Goal: Task Accomplishment & Management: Manage account settings

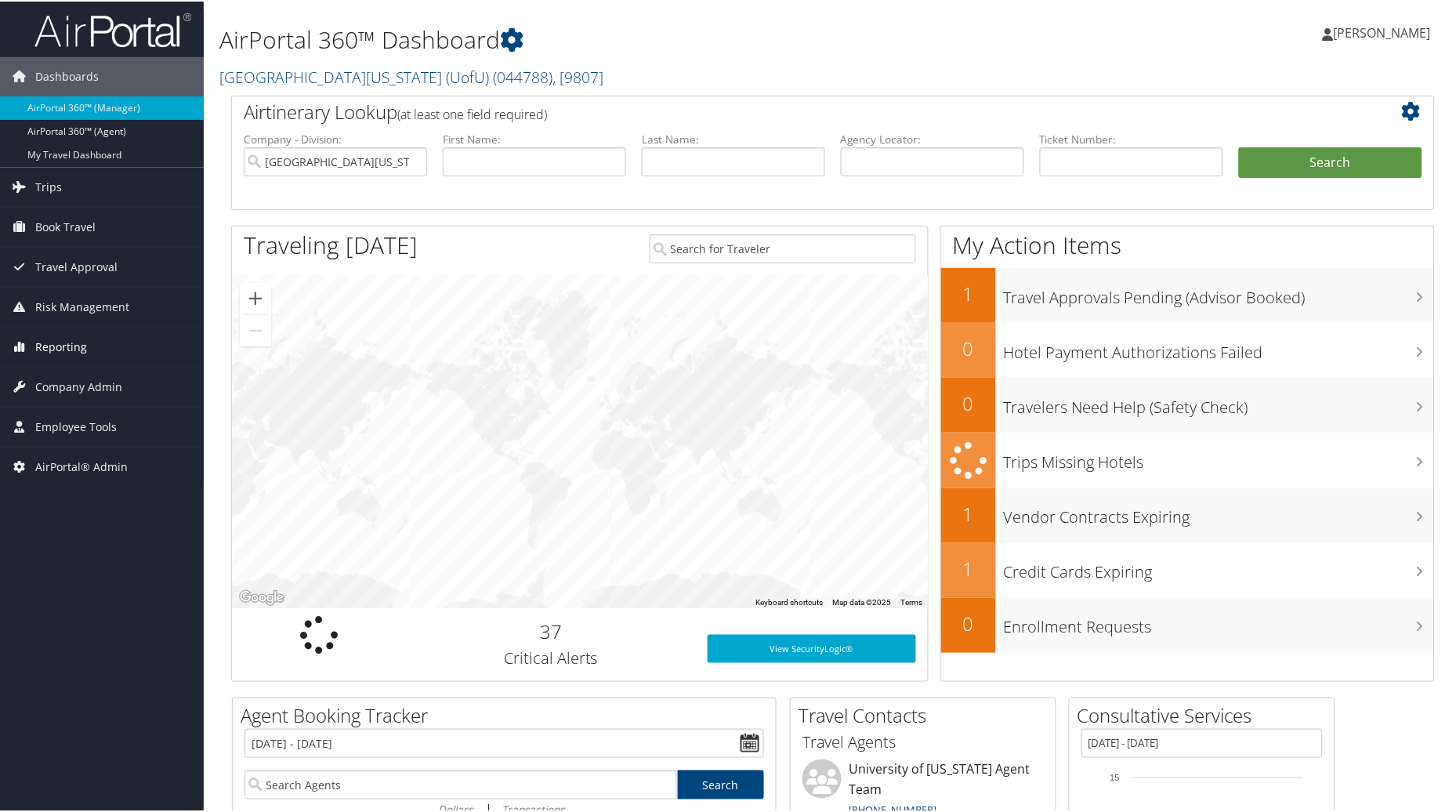
click at [71, 331] on span "Reporting" at bounding box center [62, 346] width 52 height 40
click at [79, 350] on span "Reporting" at bounding box center [62, 346] width 52 height 40
click at [80, 397] on span "Company Admin" at bounding box center [79, 385] width 87 height 40
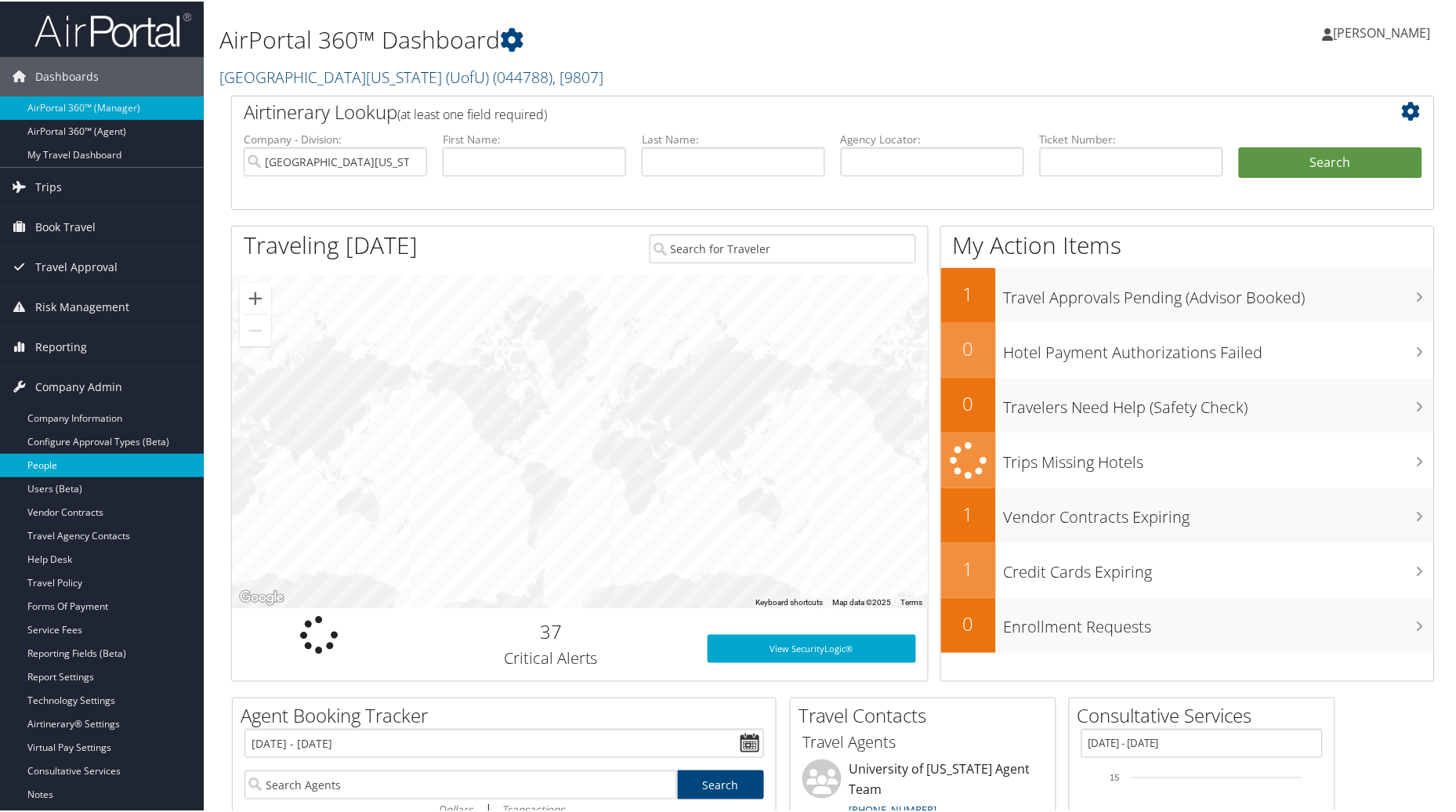
click at [50, 471] on link "People" at bounding box center [101, 463] width 204 height 23
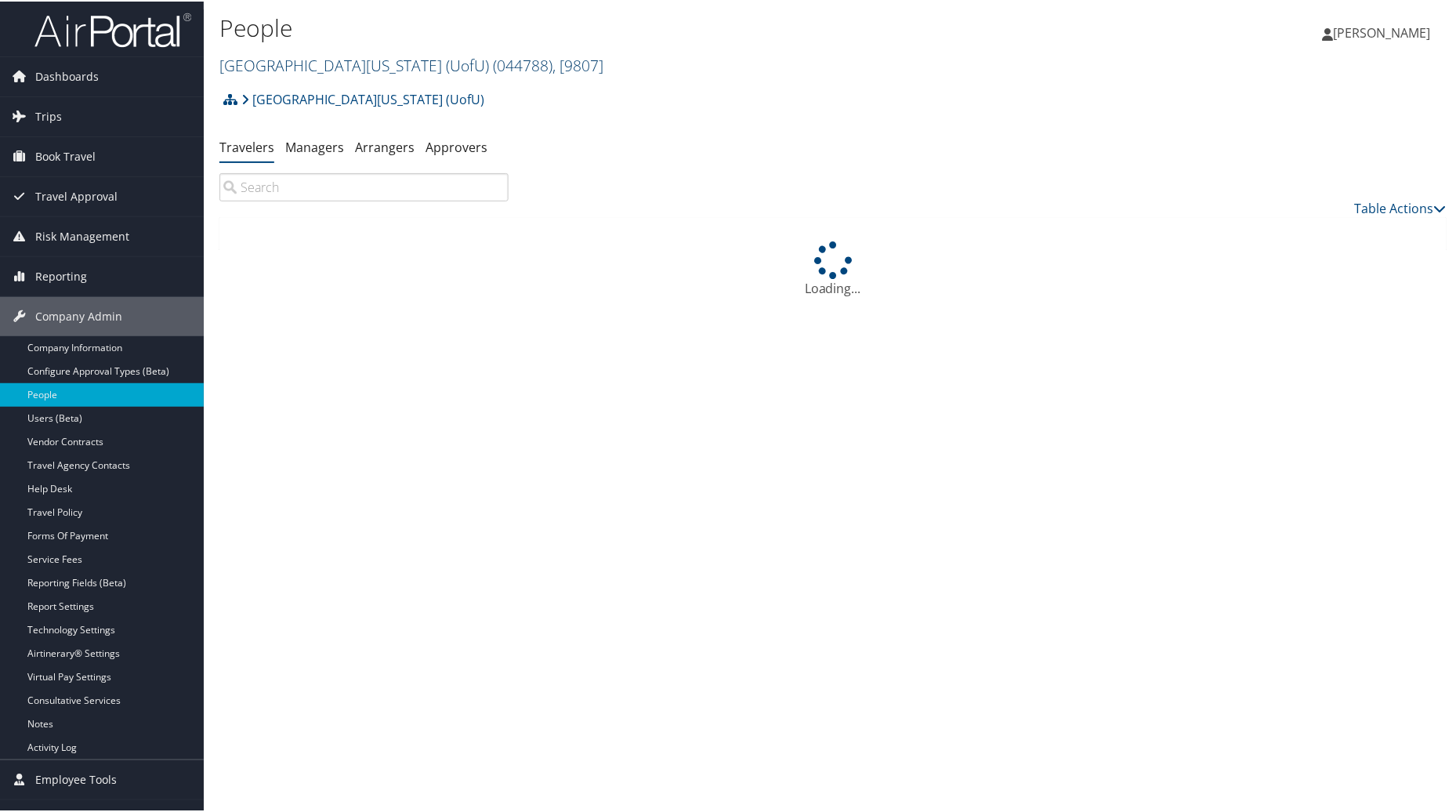
click at [317, 69] on link "University Of Utah (UofU) ( 044788 ) , [ 9807 ]" at bounding box center [411, 64] width 384 height 21
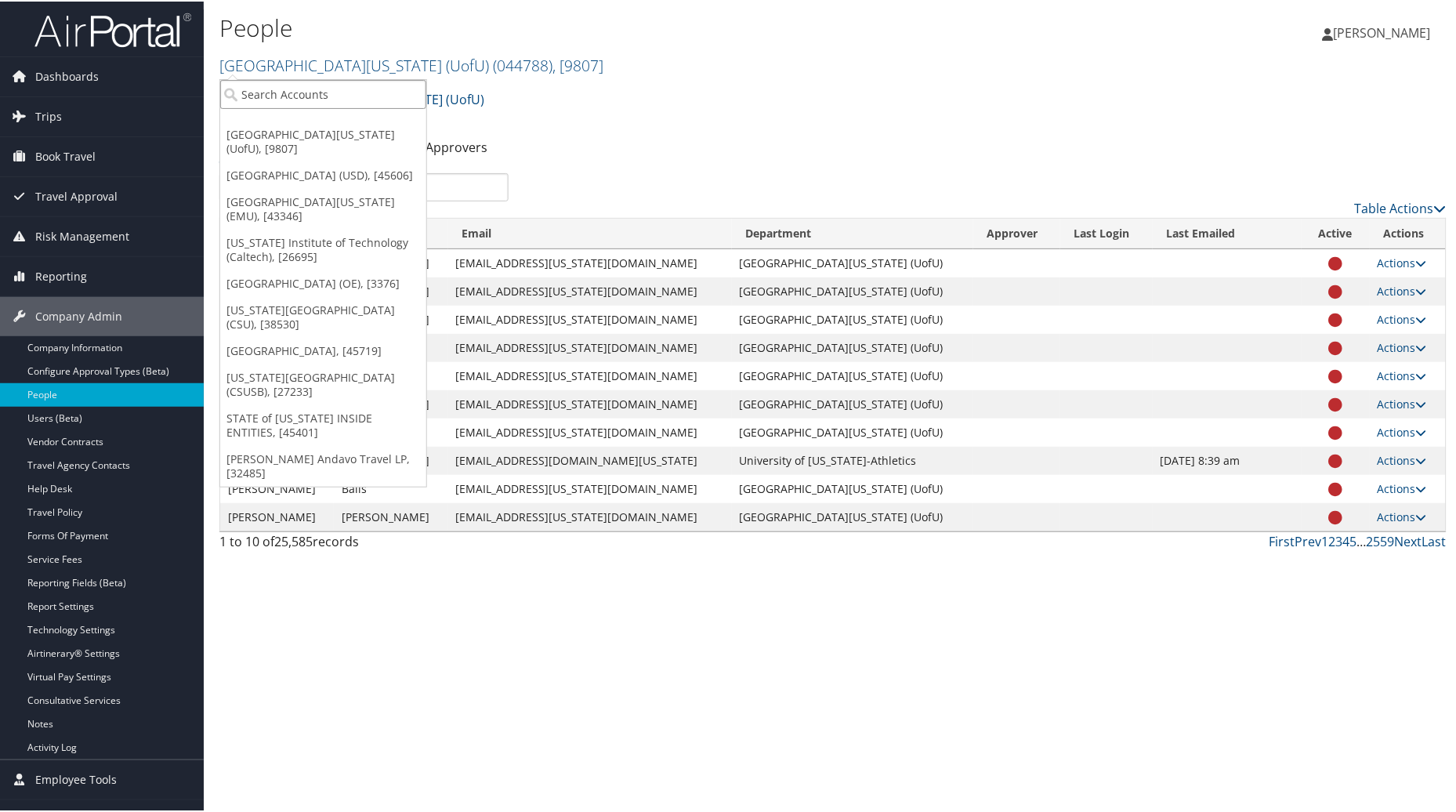
click at [278, 102] on input "search" at bounding box center [322, 93] width 206 height 29
type input "space"
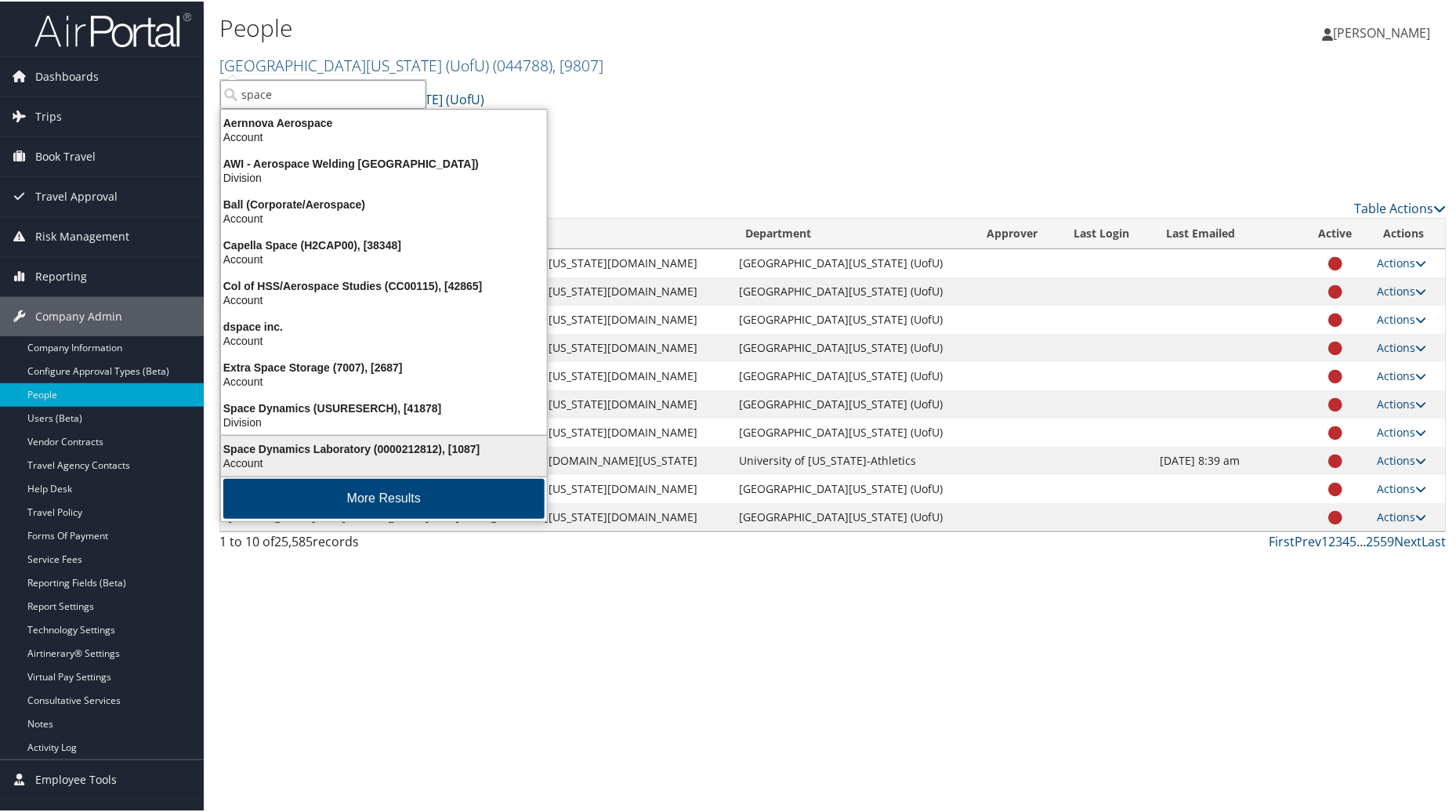
click at [246, 455] on div "Account" at bounding box center [383, 462] width 345 height 14
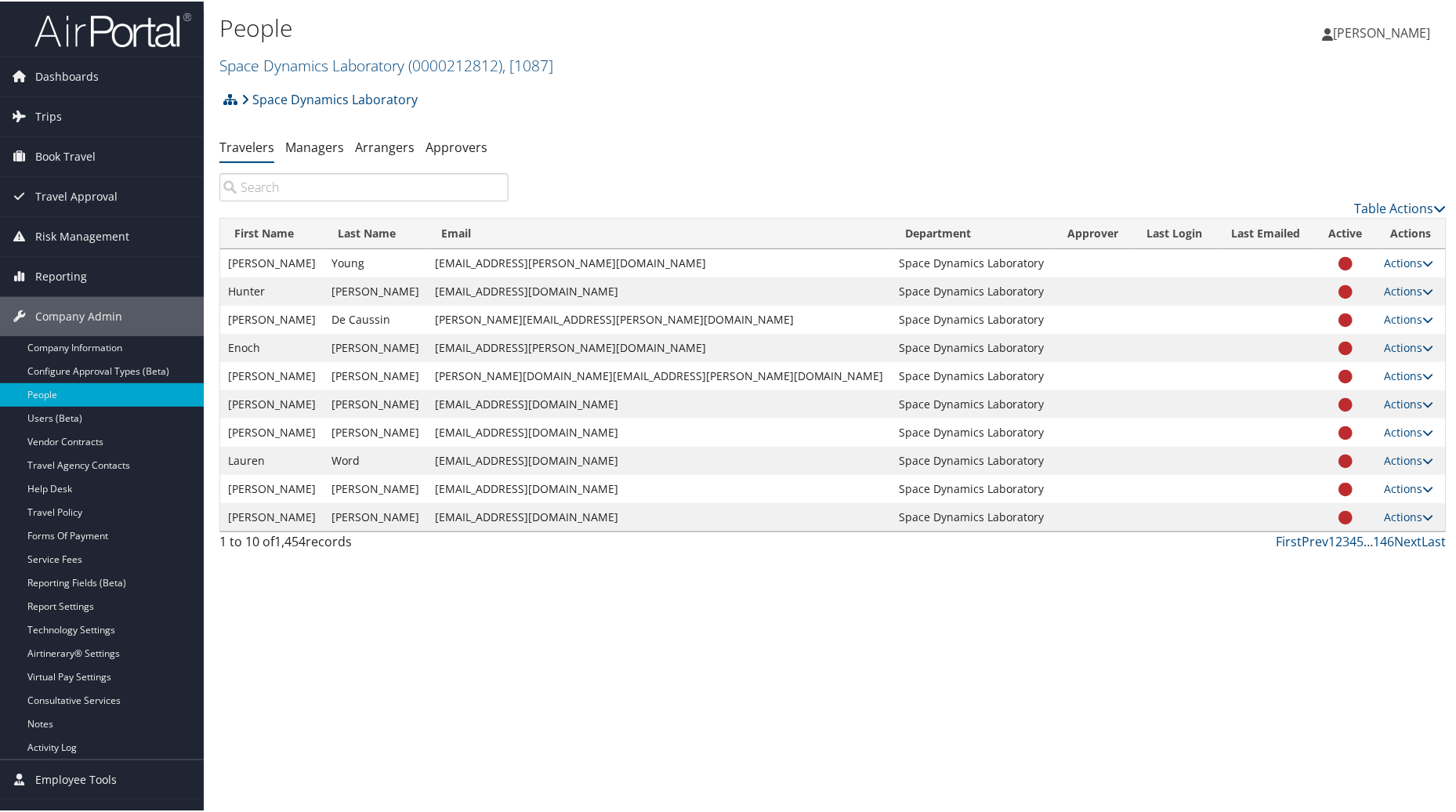
click at [293, 198] on input "search" at bounding box center [364, 185] width 290 height 28
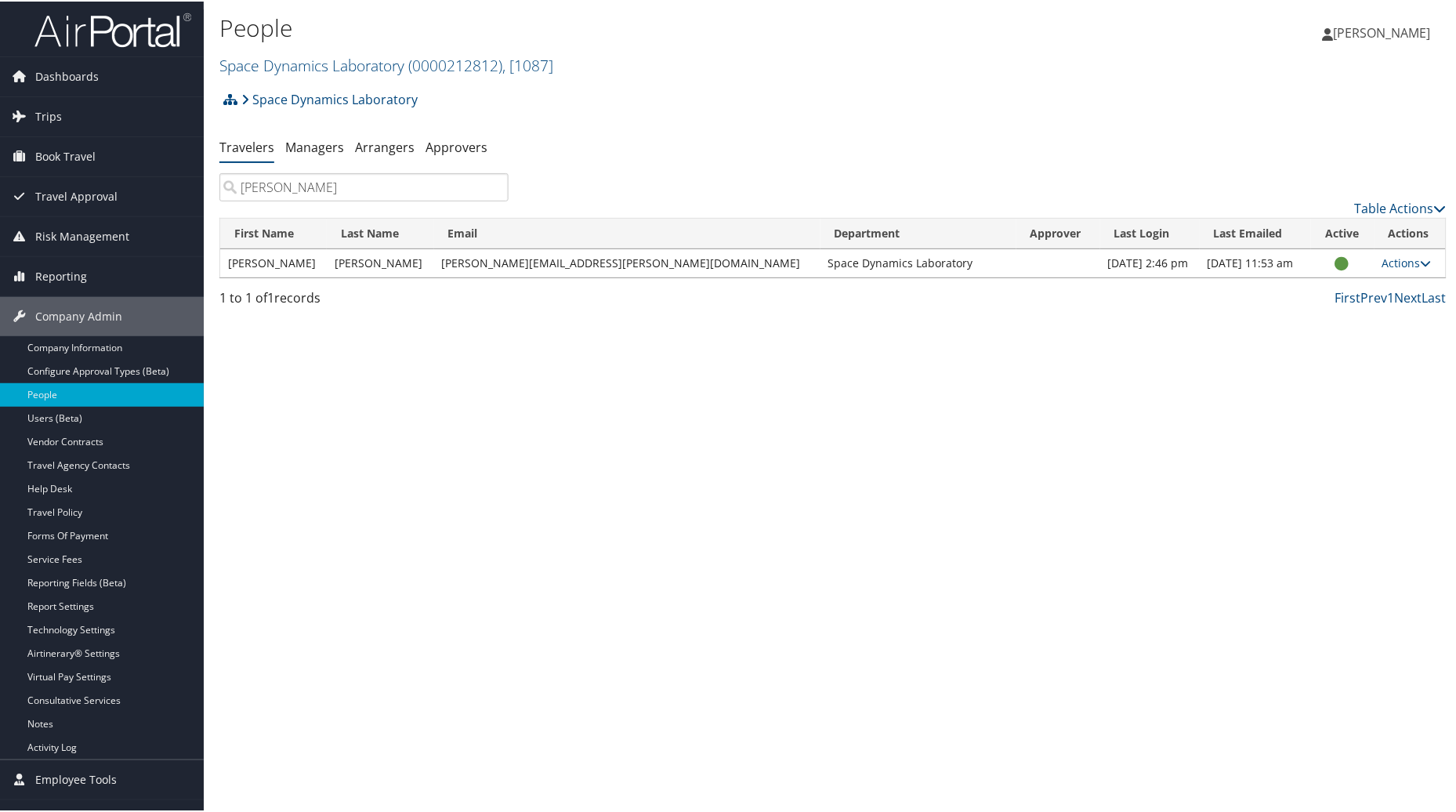
type input "Anthony Brune"
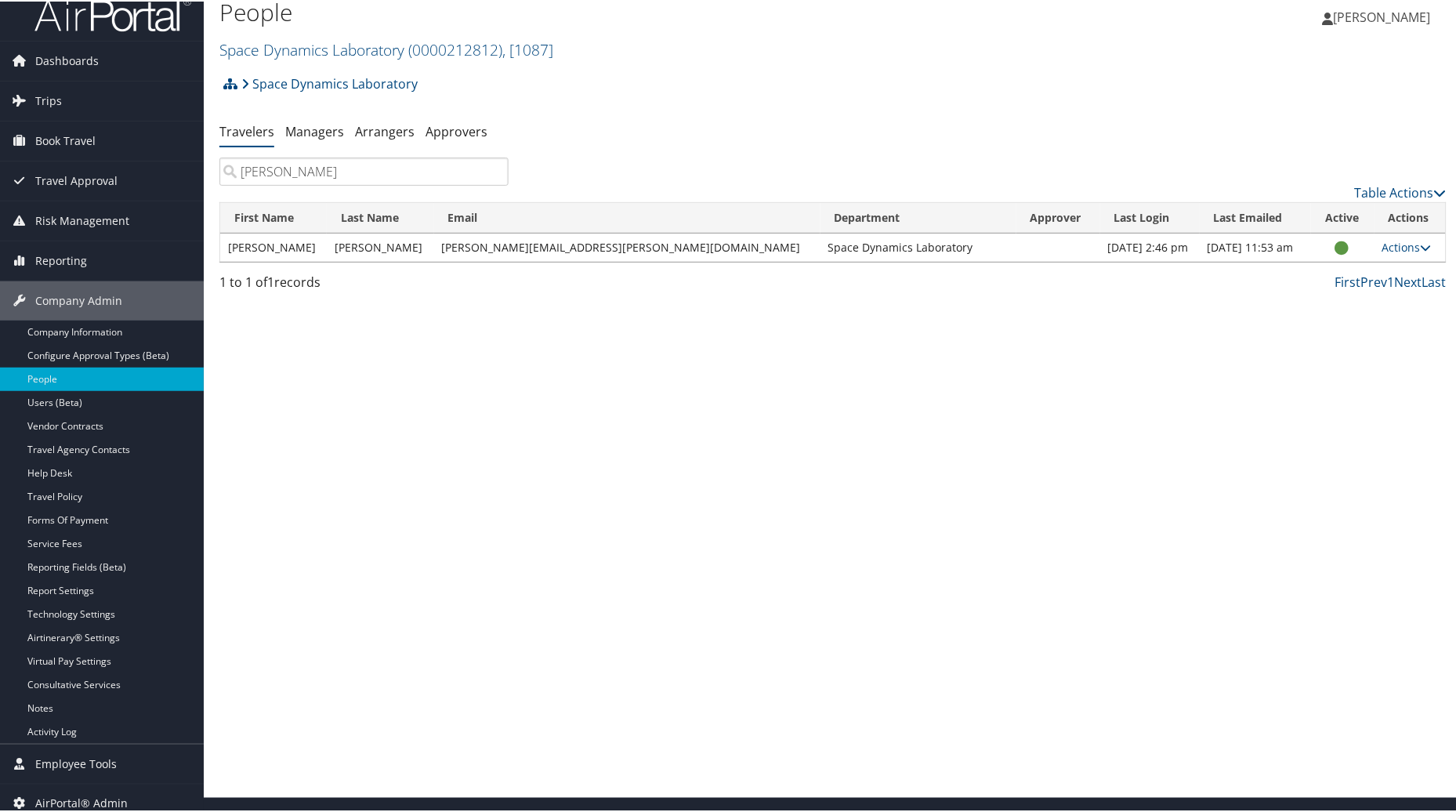
scroll to position [27, 0]
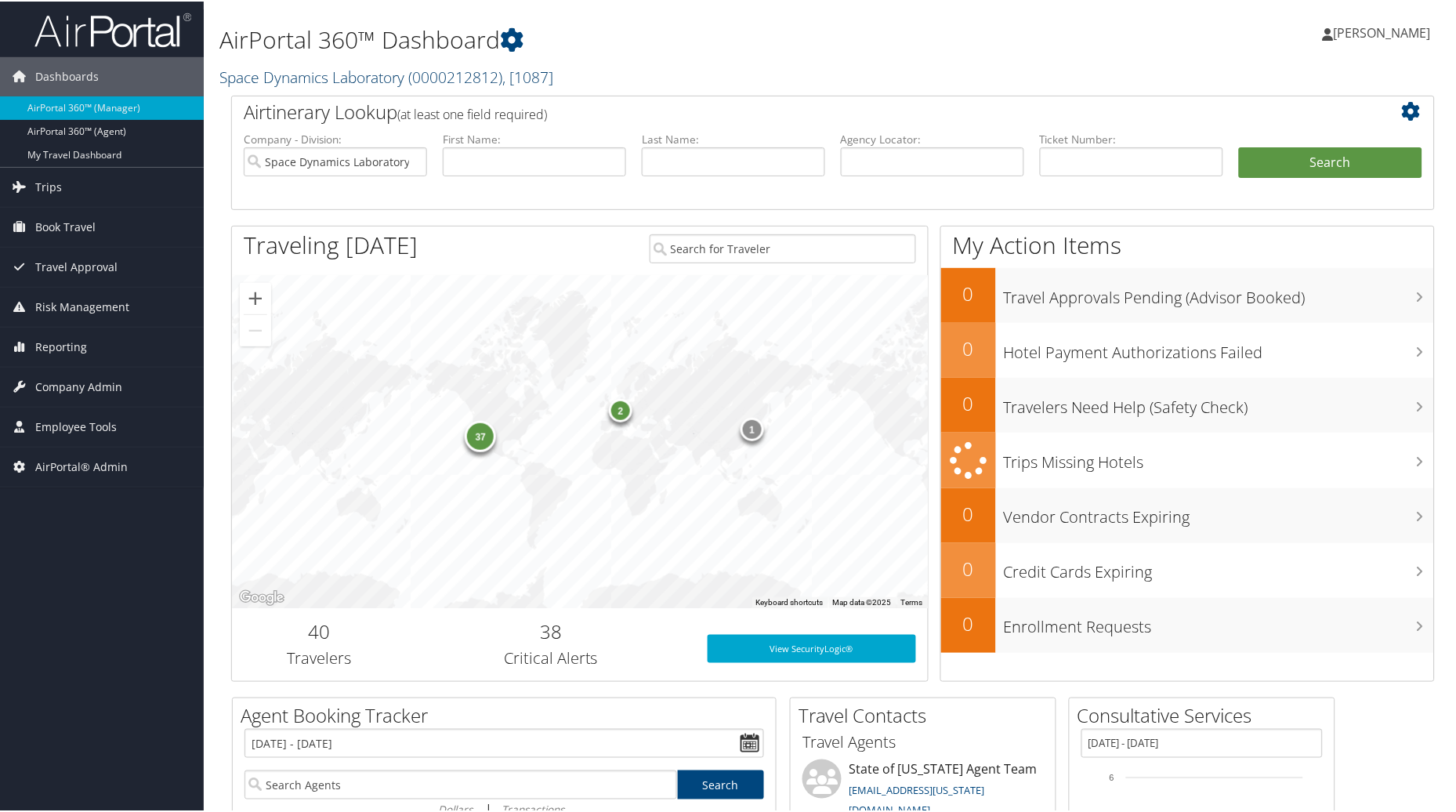
click at [513, 72] on span ", [ 1087 ]" at bounding box center [527, 75] width 51 height 21
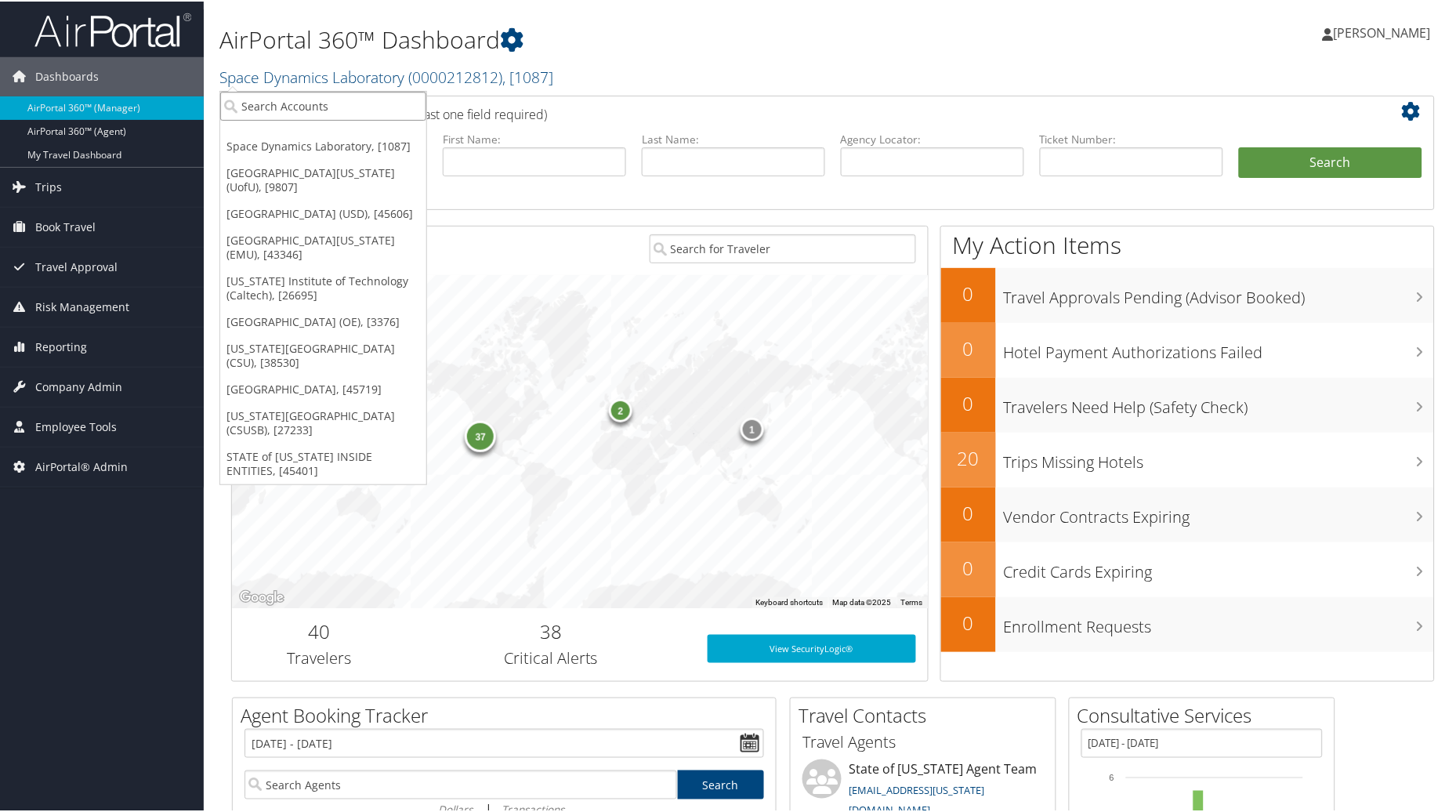
click at [340, 114] on input "search" at bounding box center [322, 104] width 206 height 29
type input "Caltech"
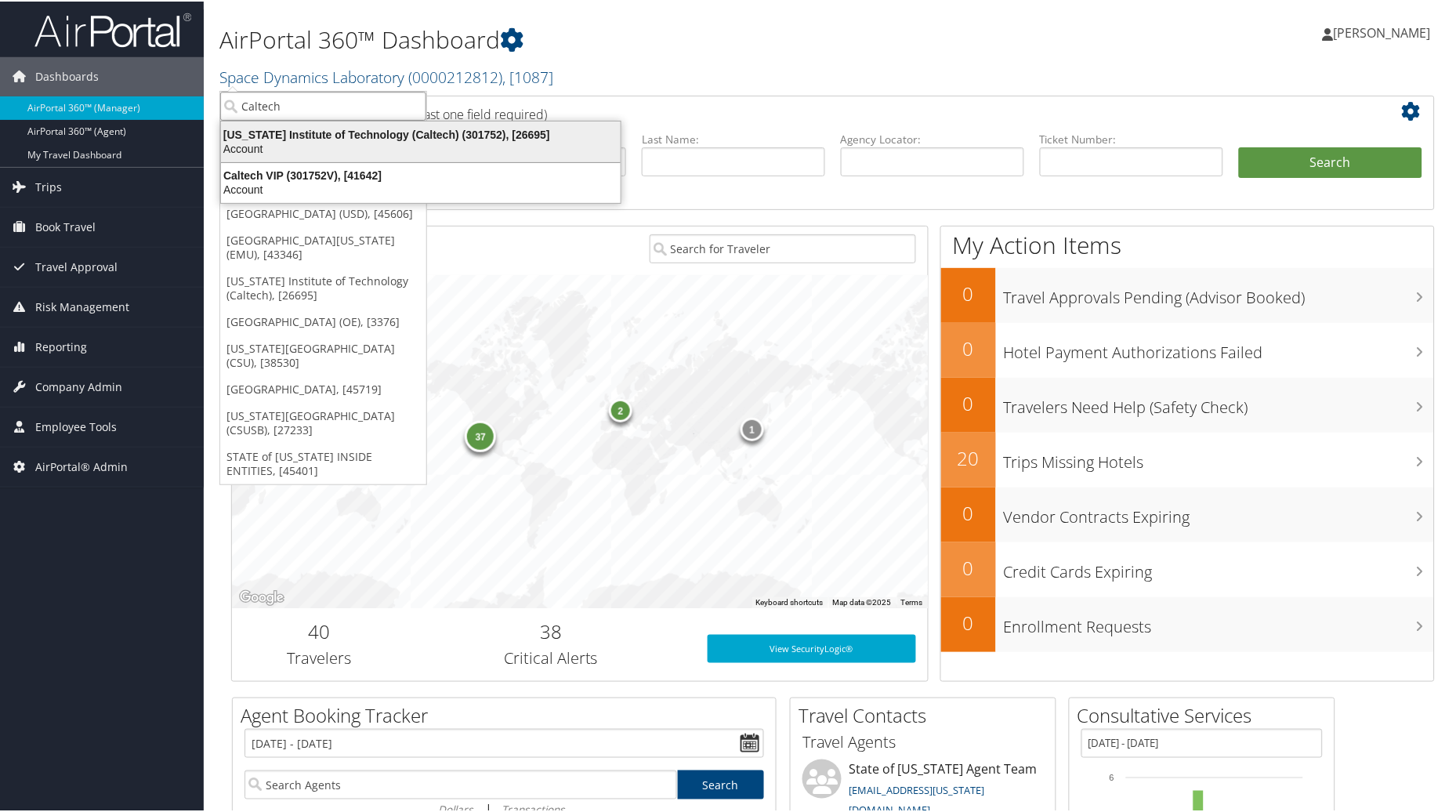
click at [346, 140] on div "Account" at bounding box center [420, 147] width 418 height 14
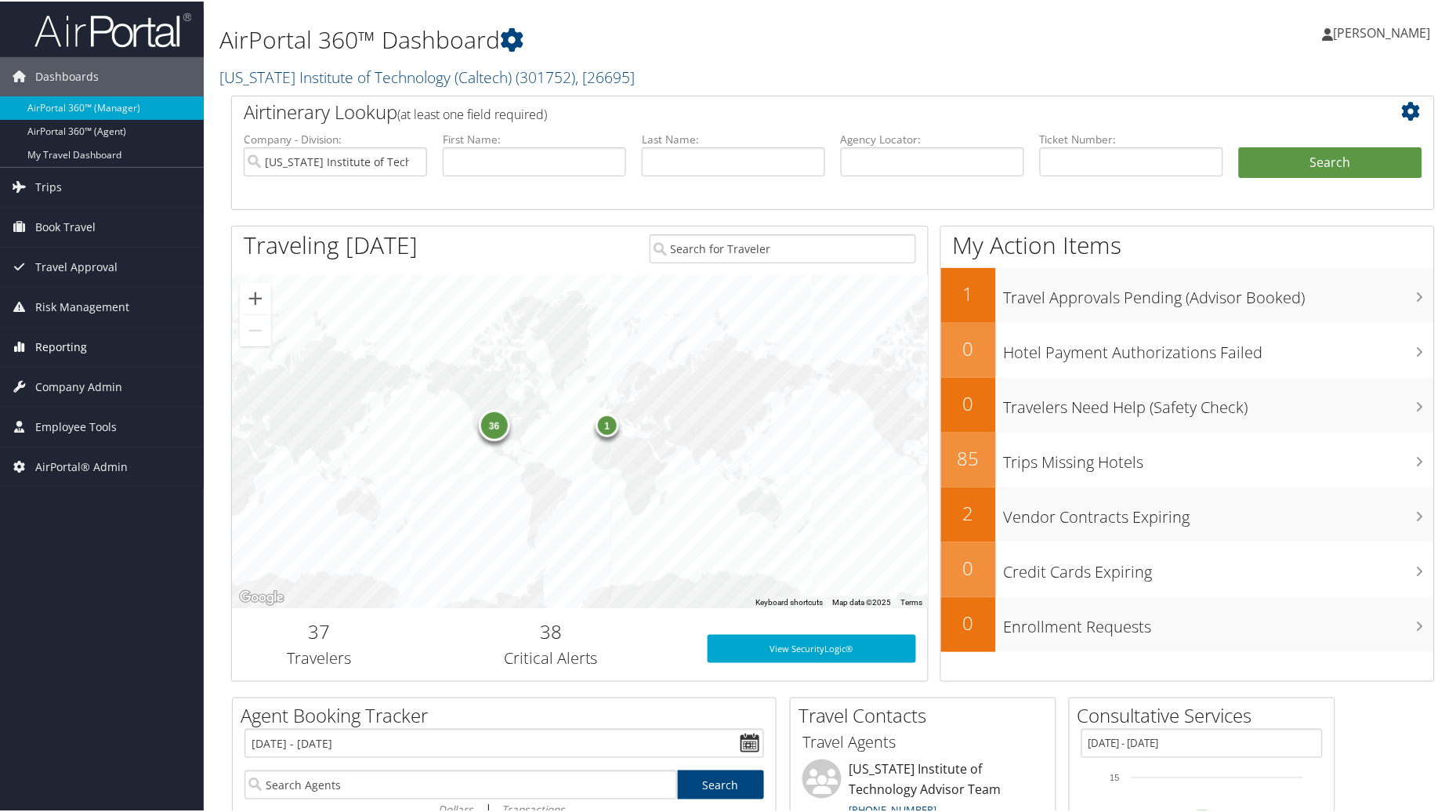
click at [53, 348] on span "Reporting" at bounding box center [62, 346] width 52 height 40
click at [61, 528] on span "Company Admin" at bounding box center [79, 526] width 87 height 40
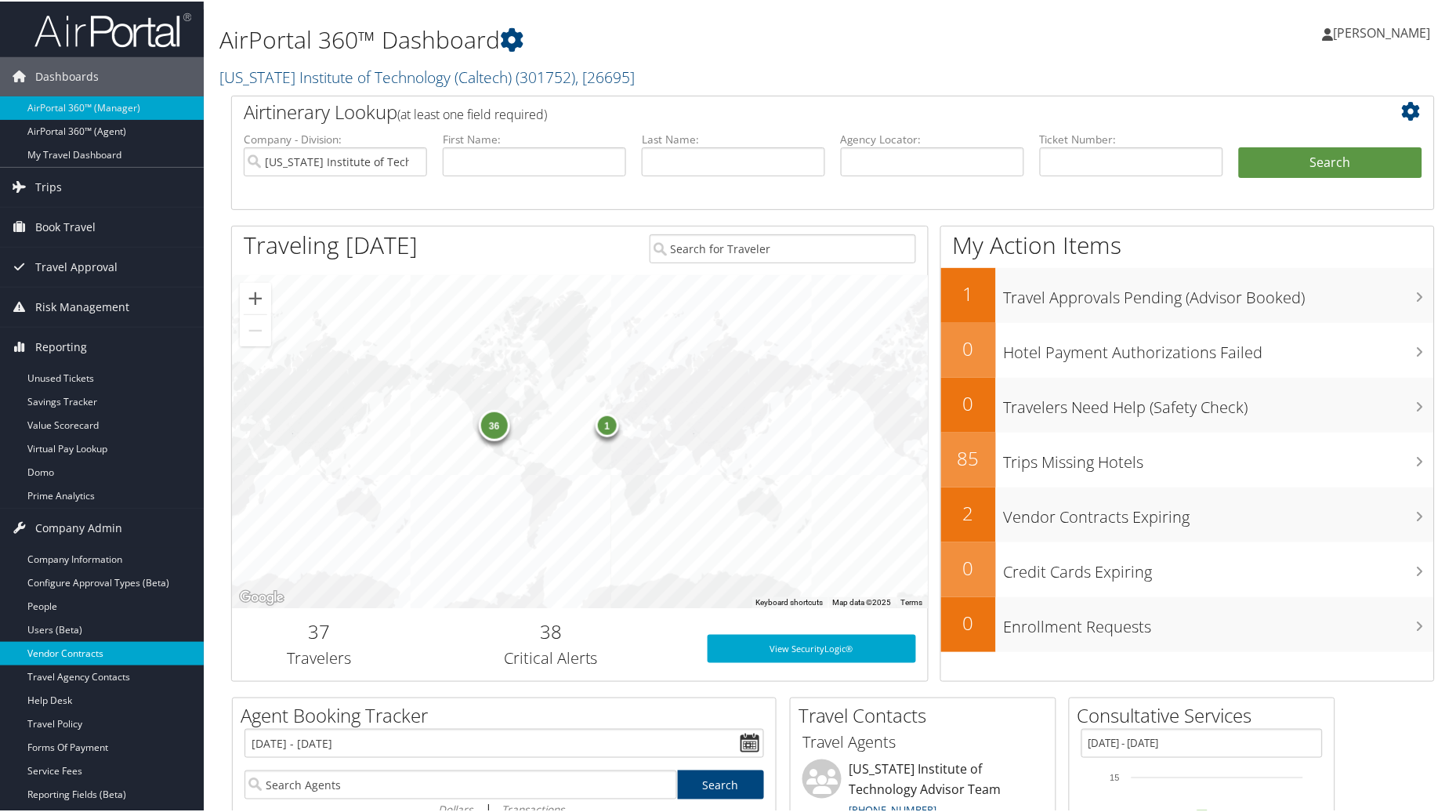
click at [53, 655] on link "Vendor Contracts" at bounding box center [101, 652] width 204 height 23
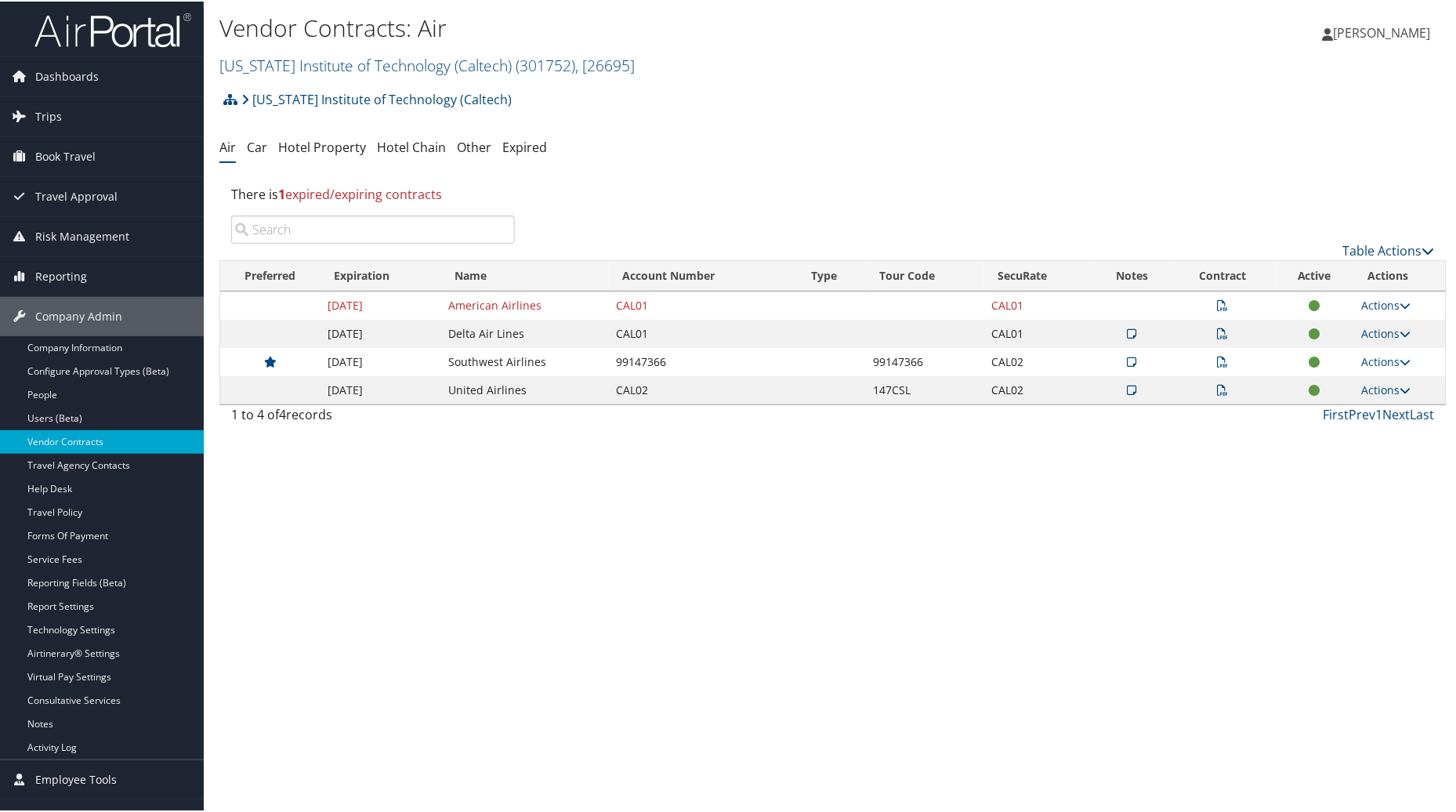
click at [1218, 389] on icon at bounding box center [1222, 388] width 11 height 11
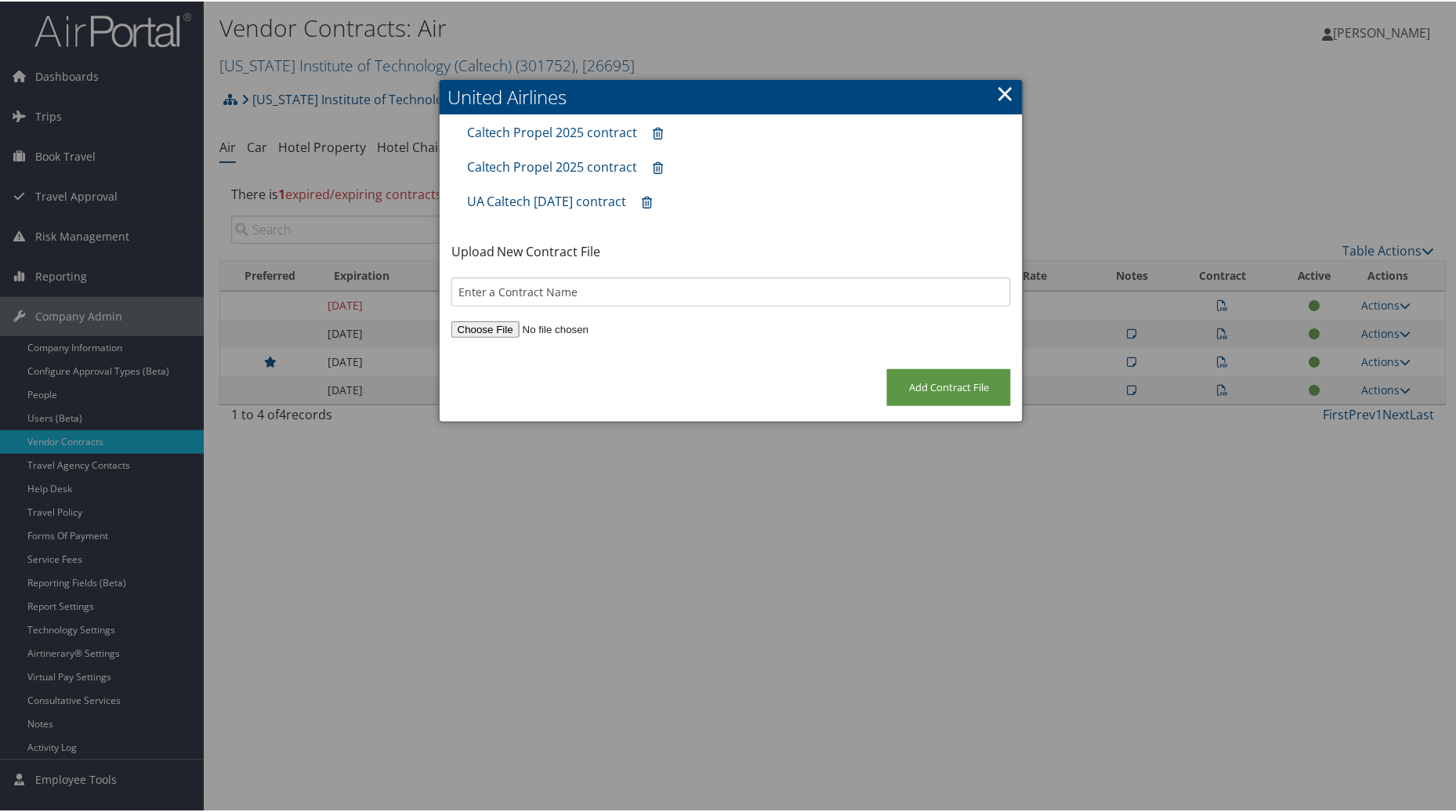
click at [1007, 93] on link "×" at bounding box center [1005, 92] width 18 height 31
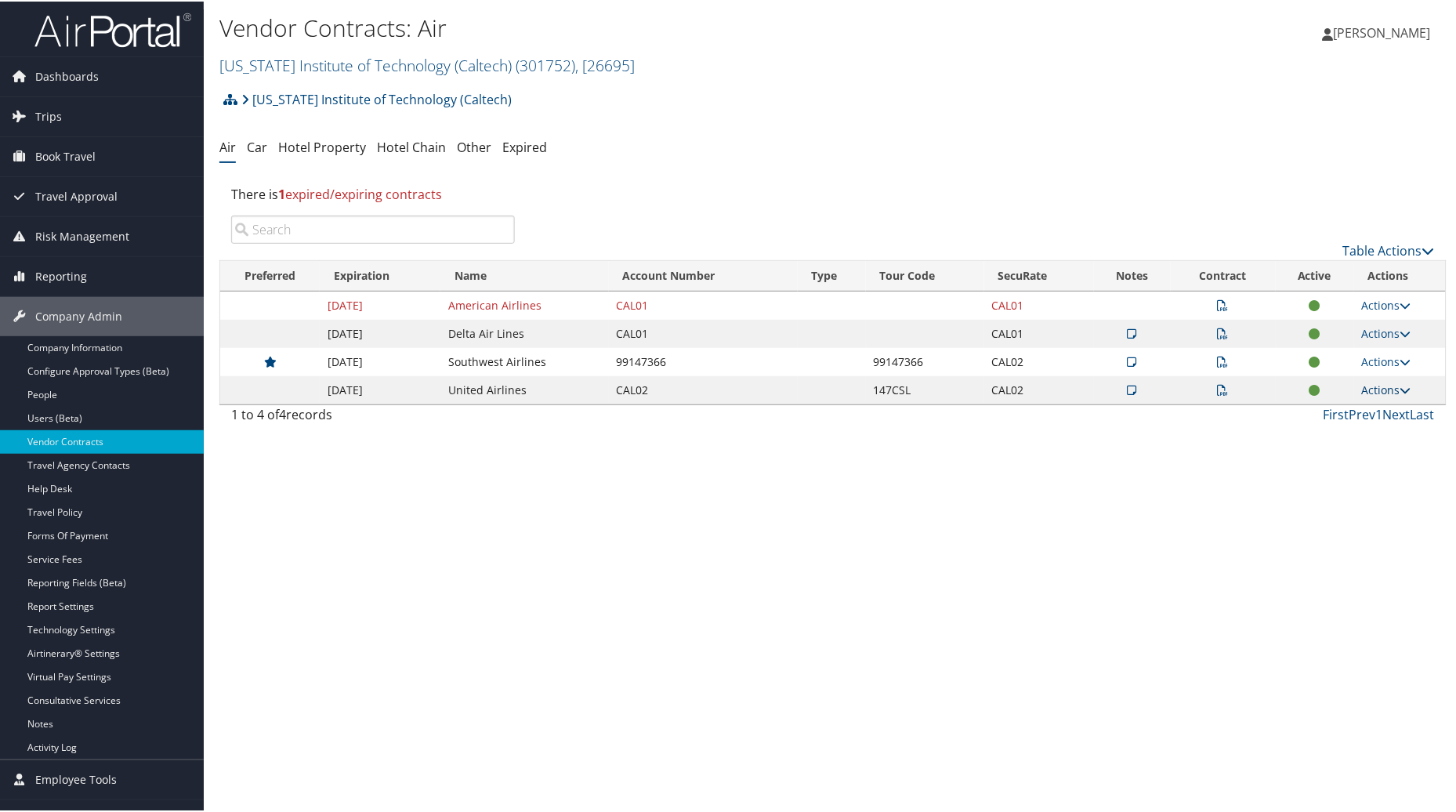
click at [1387, 390] on link "Actions" at bounding box center [1386, 388] width 49 height 14
click at [1332, 467] on link "Edit Contract" at bounding box center [1350, 465] width 104 height 27
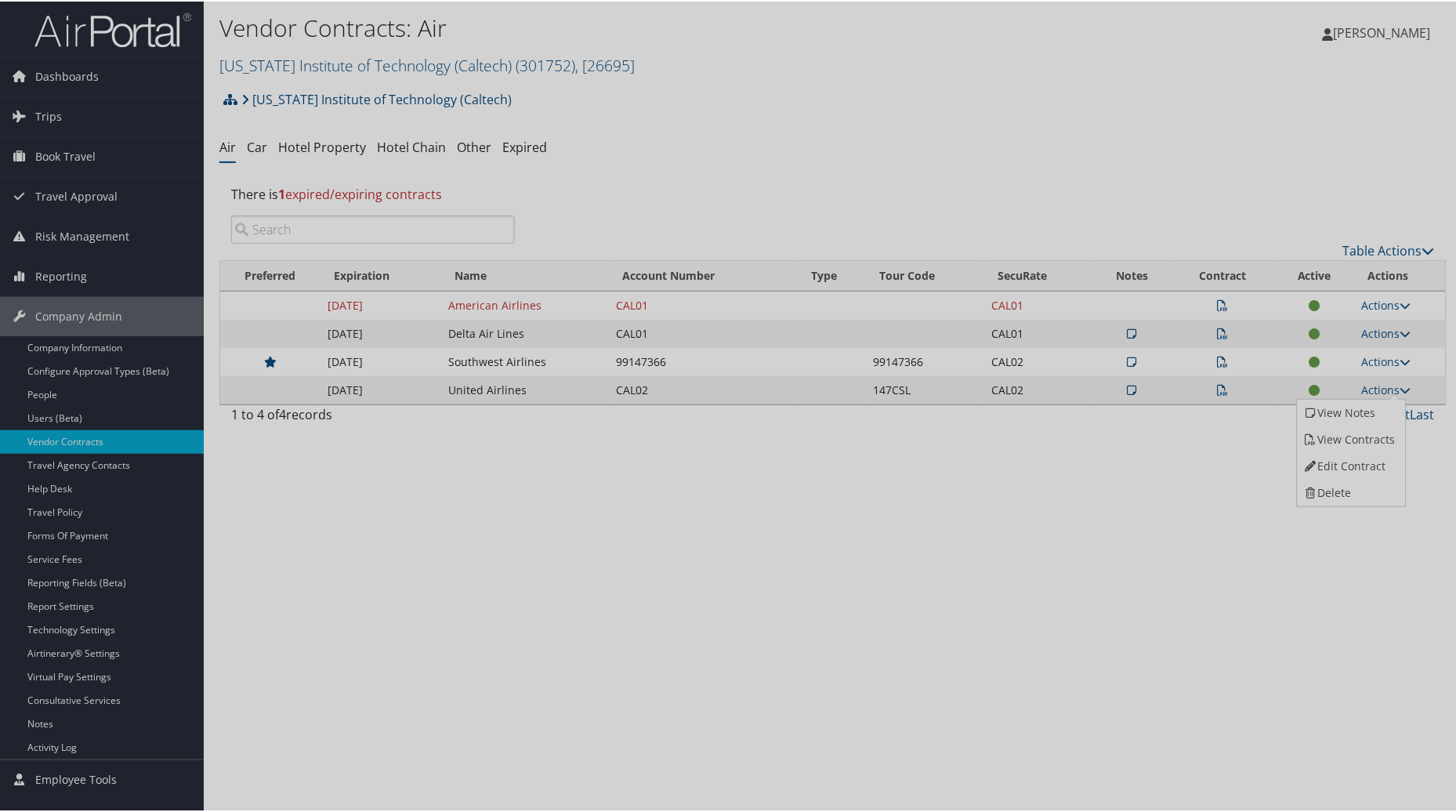
select select "[object Object]"
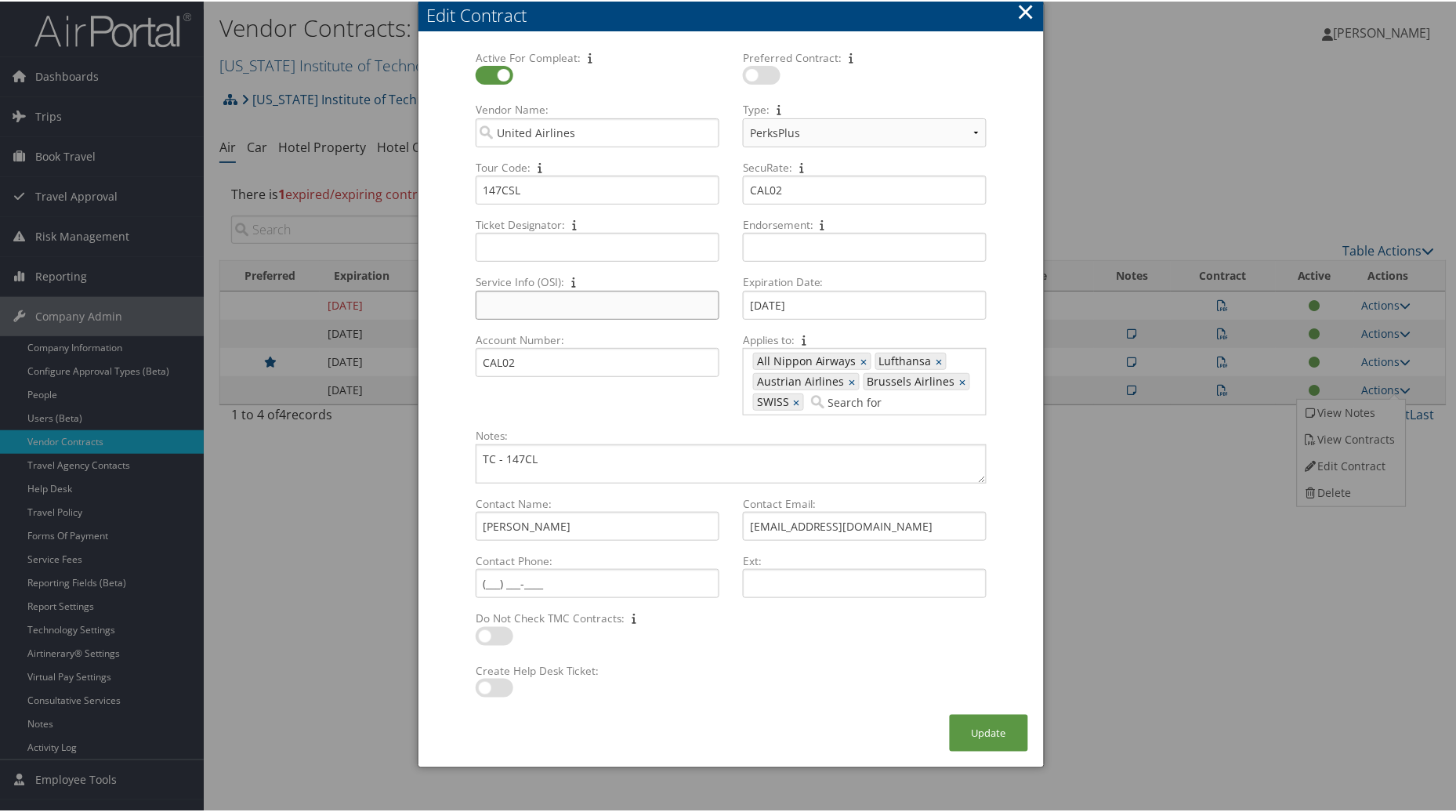
click at [504, 309] on input "Service Info (OSI): Multiple values The selected items contain different values…" at bounding box center [598, 304] width 243 height 29
type input "OSICorporate Contract"
click at [758, 73] on label at bounding box center [762, 73] width 38 height 18
click at [758, 73] on input "checkbox" at bounding box center [756, 76] width 11 height 11
checkbox input "true"
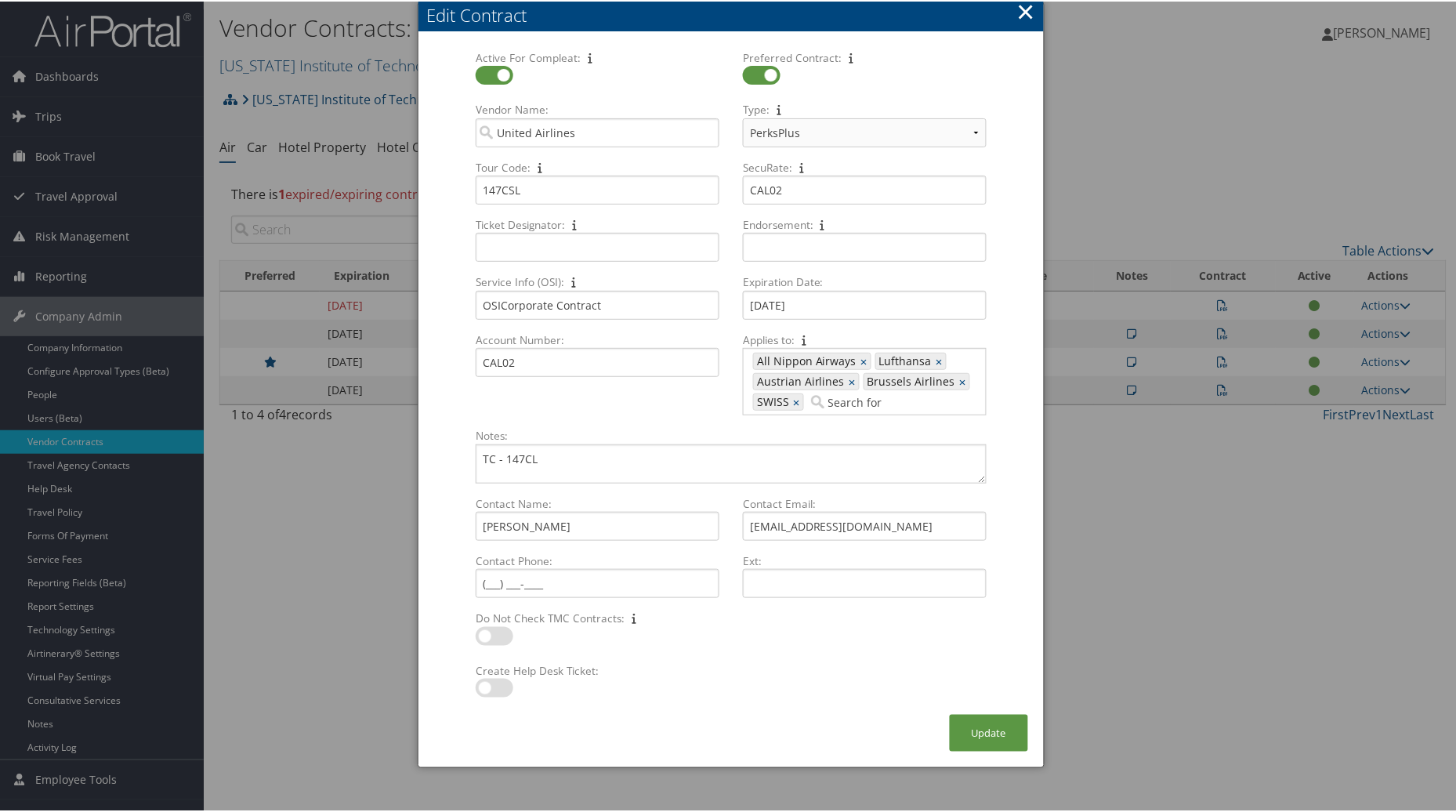
drag, startPoint x: 480, startPoint y: 690, endPoint x: 507, endPoint y: 696, distance: 27.7
click at [481, 690] on label at bounding box center [494, 686] width 38 height 18
click at [484, 690] on input "checkbox" at bounding box center [489, 689] width 11 height 11
checkbox input "true"
click at [996, 729] on button "Update" at bounding box center [989, 732] width 78 height 37
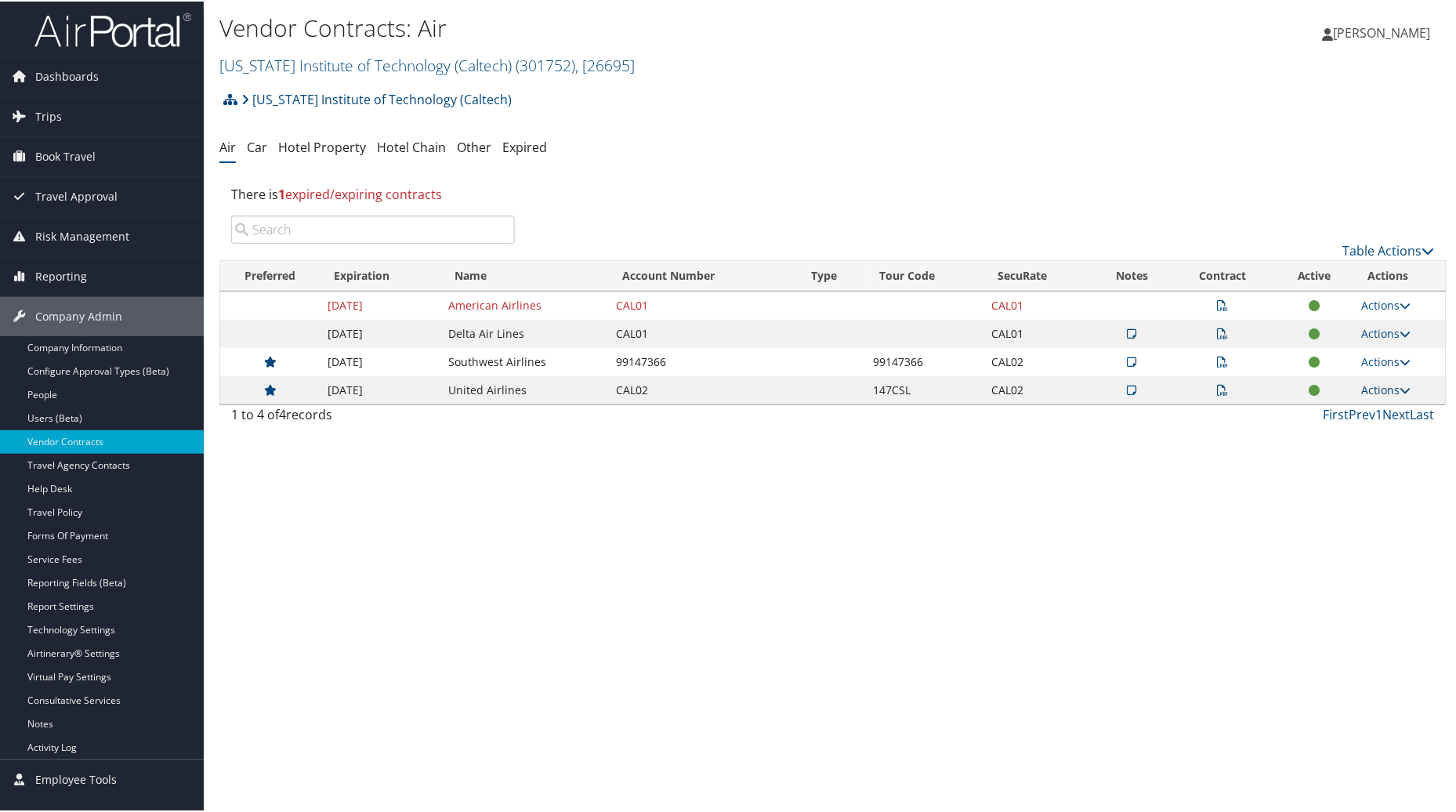
click at [1381, 389] on link "Actions" at bounding box center [1386, 388] width 49 height 14
click at [1329, 466] on link "Edit Contract" at bounding box center [1350, 465] width 104 height 27
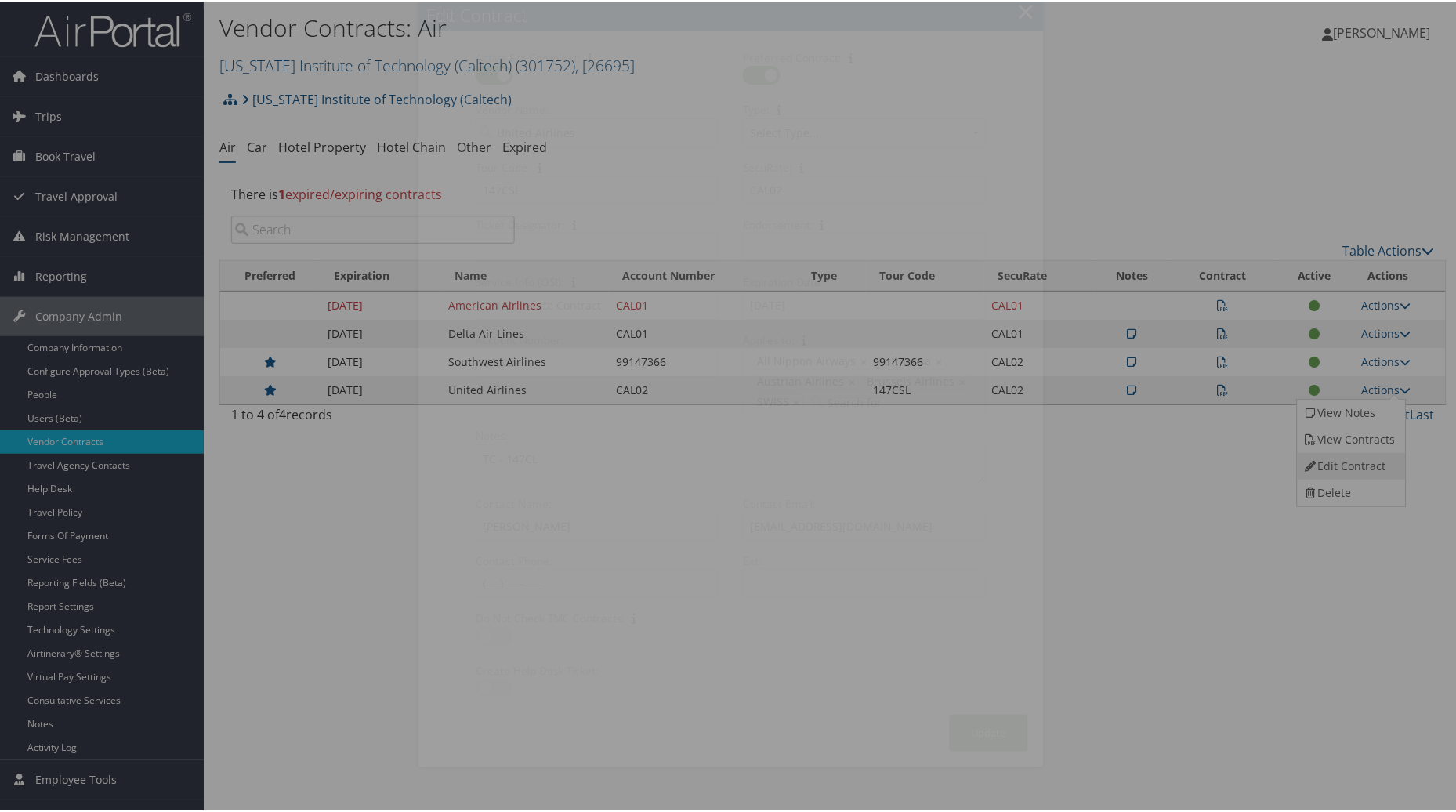
select select "[object Object]"
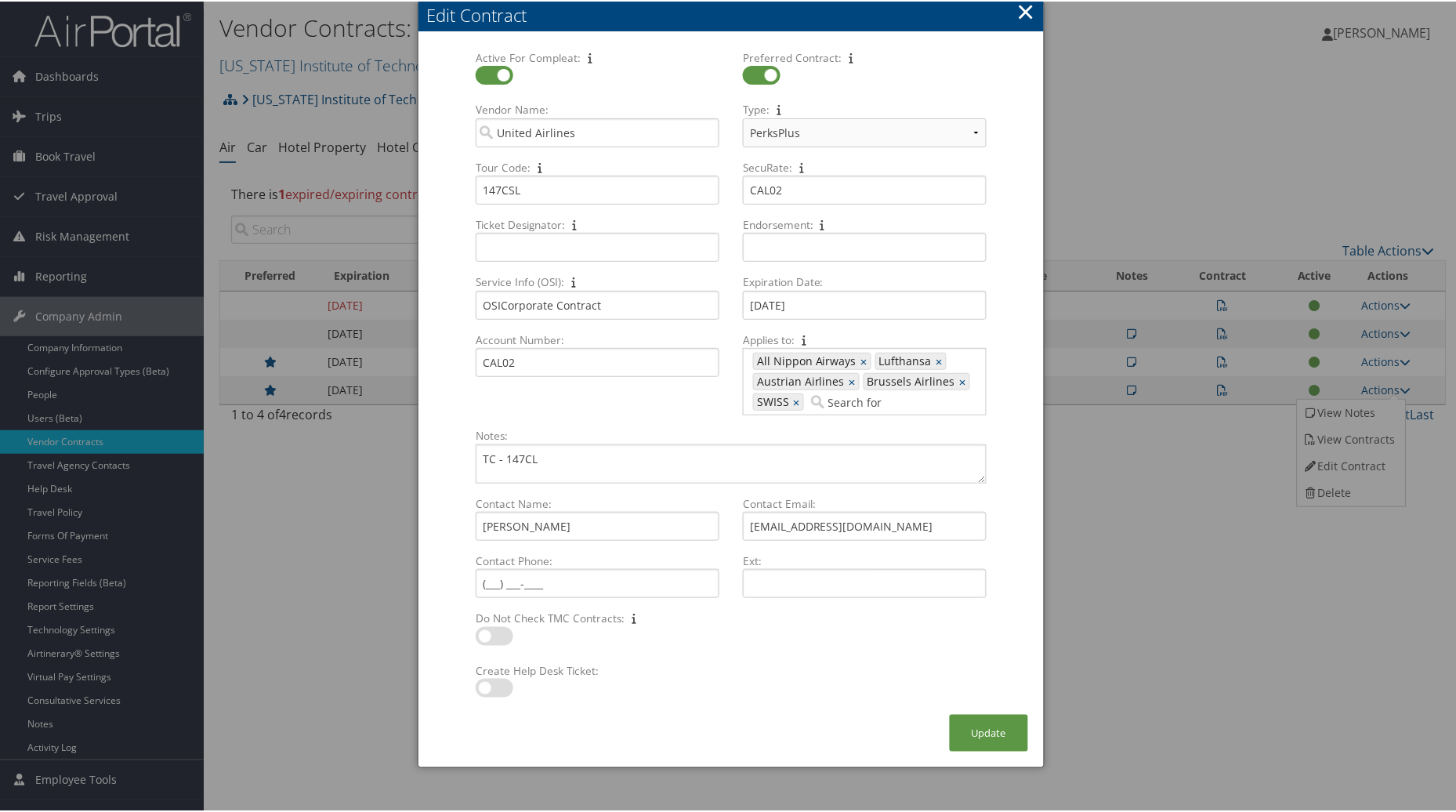
click at [1022, 11] on button "×" at bounding box center [1026, 10] width 18 height 31
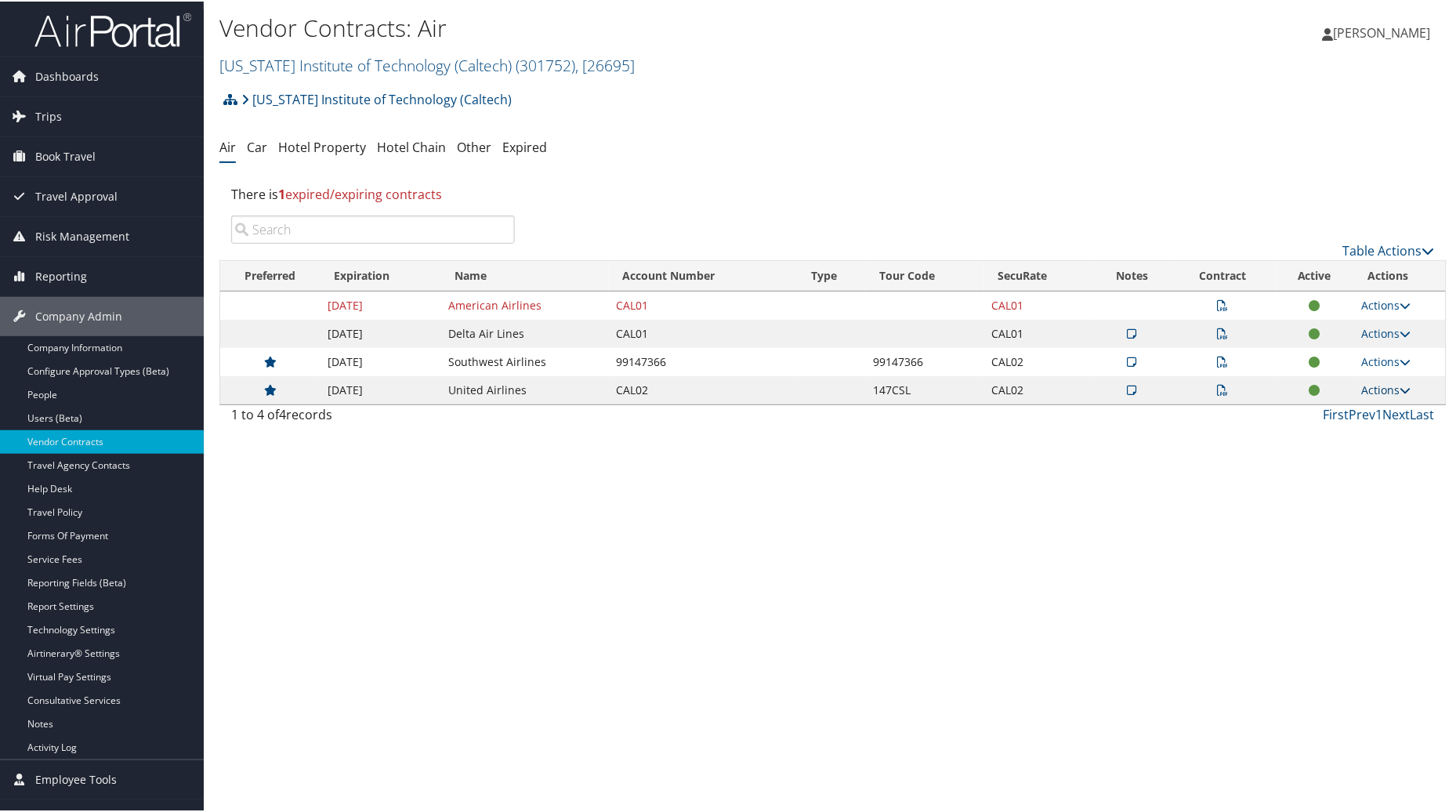
click at [1378, 385] on link "Actions" at bounding box center [1386, 388] width 49 height 14
click at [1325, 435] on link "View Contracts" at bounding box center [1350, 438] width 104 height 27
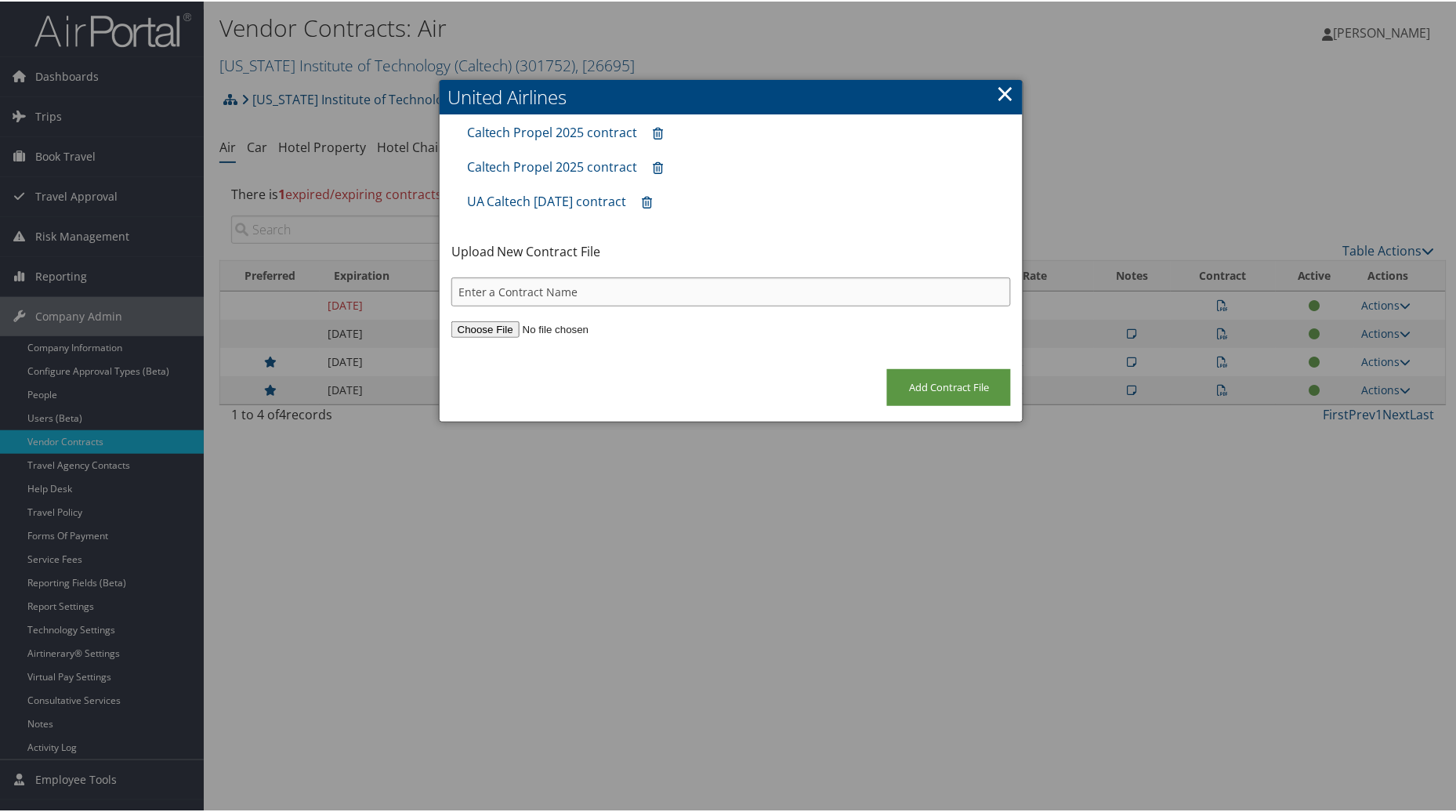
click at [547, 296] on input "text" at bounding box center [732, 291] width 560 height 29
type input "2"
click at [489, 290] on input "UA" at bounding box center [732, 291] width 560 height 29
type input "UA Blueprint 2025/2026 Contract"
click at [476, 329] on input "file" at bounding box center [732, 327] width 560 height 16
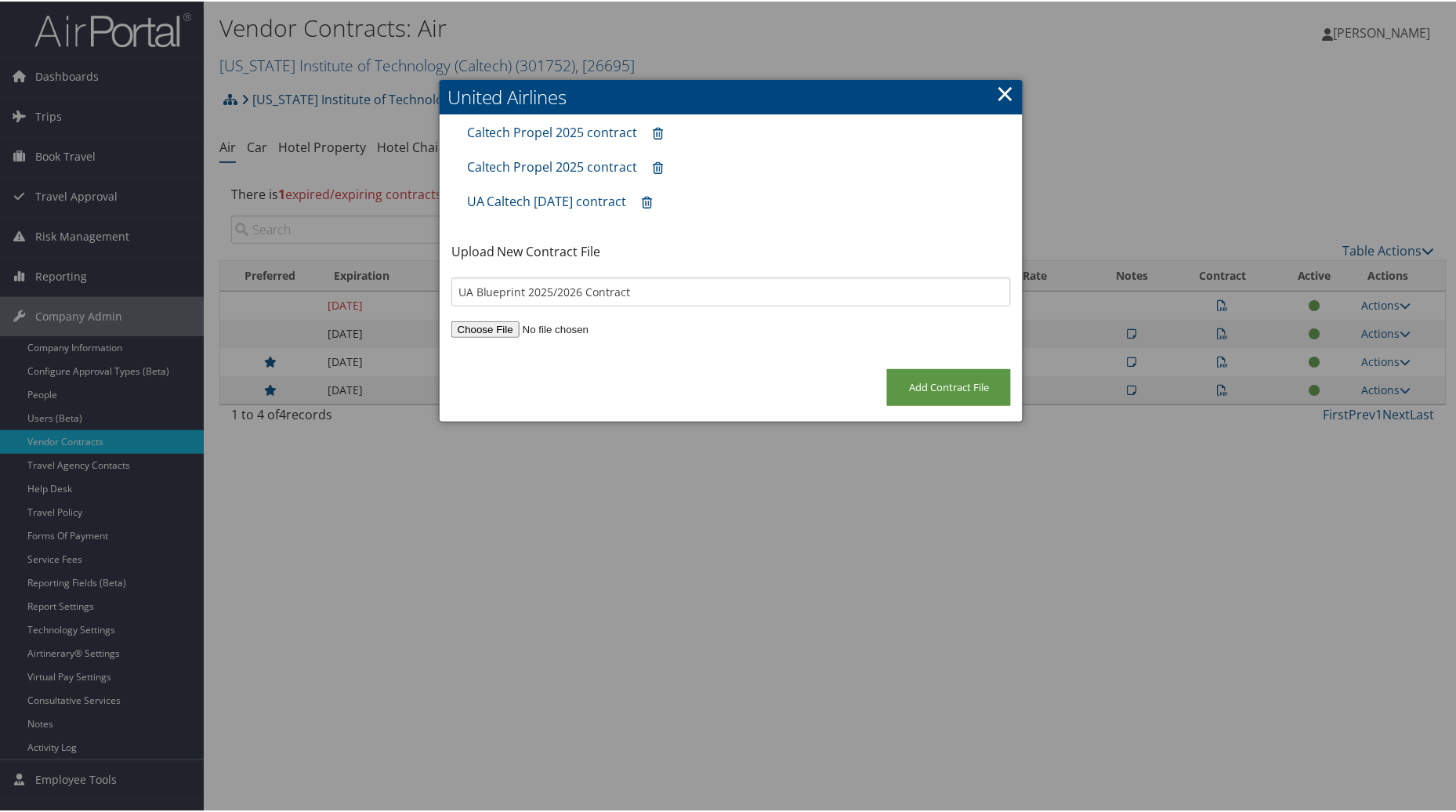
type input "C:\fakepath\Blueprint Savings -OBT Bonus-Caltech No Signature.pdf"
click at [957, 390] on input "Add Contract File" at bounding box center [949, 386] width 124 height 37
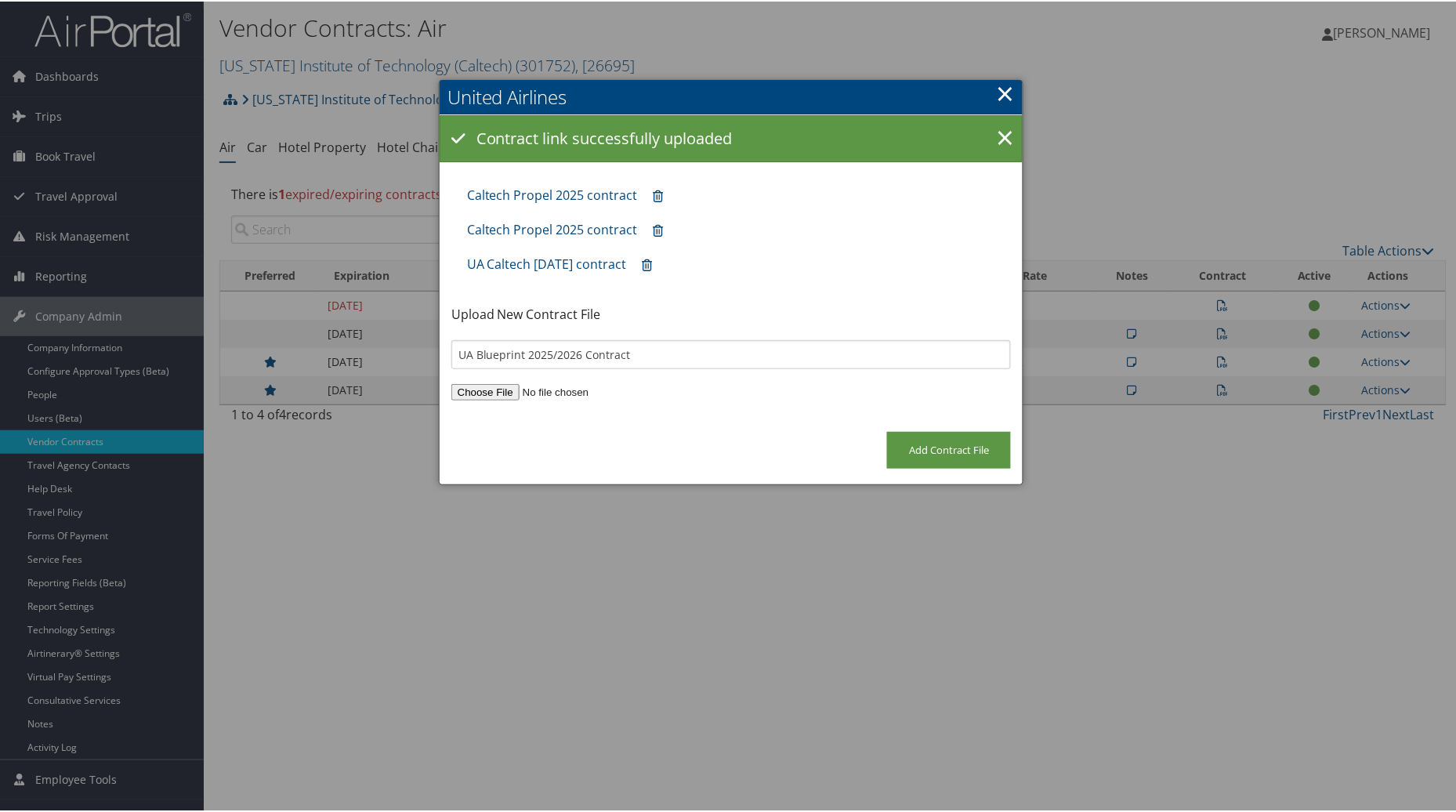
click at [1001, 82] on link "×" at bounding box center [1005, 92] width 18 height 31
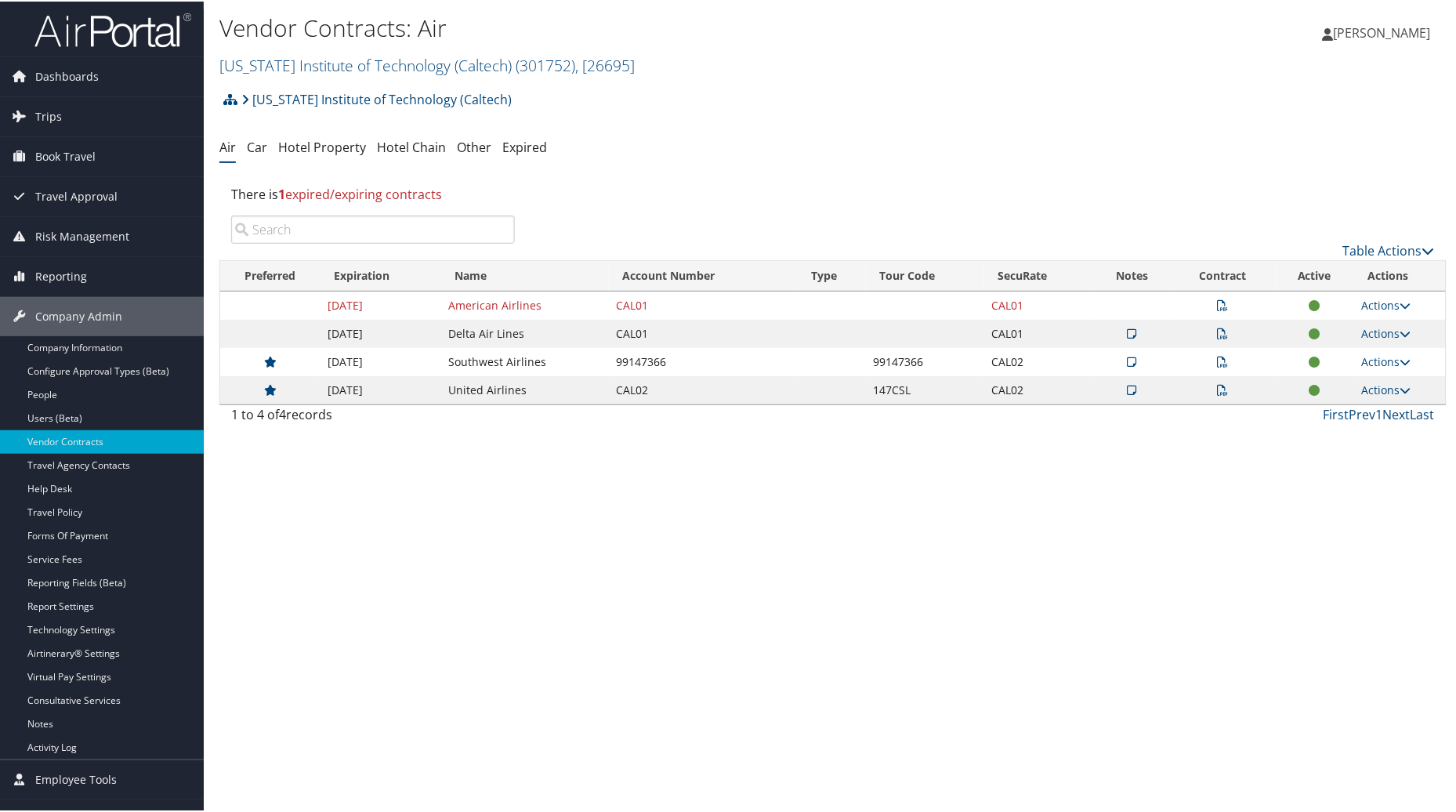
scroll to position [27, 0]
click at [1131, 385] on icon at bounding box center [1133, 388] width 10 height 11
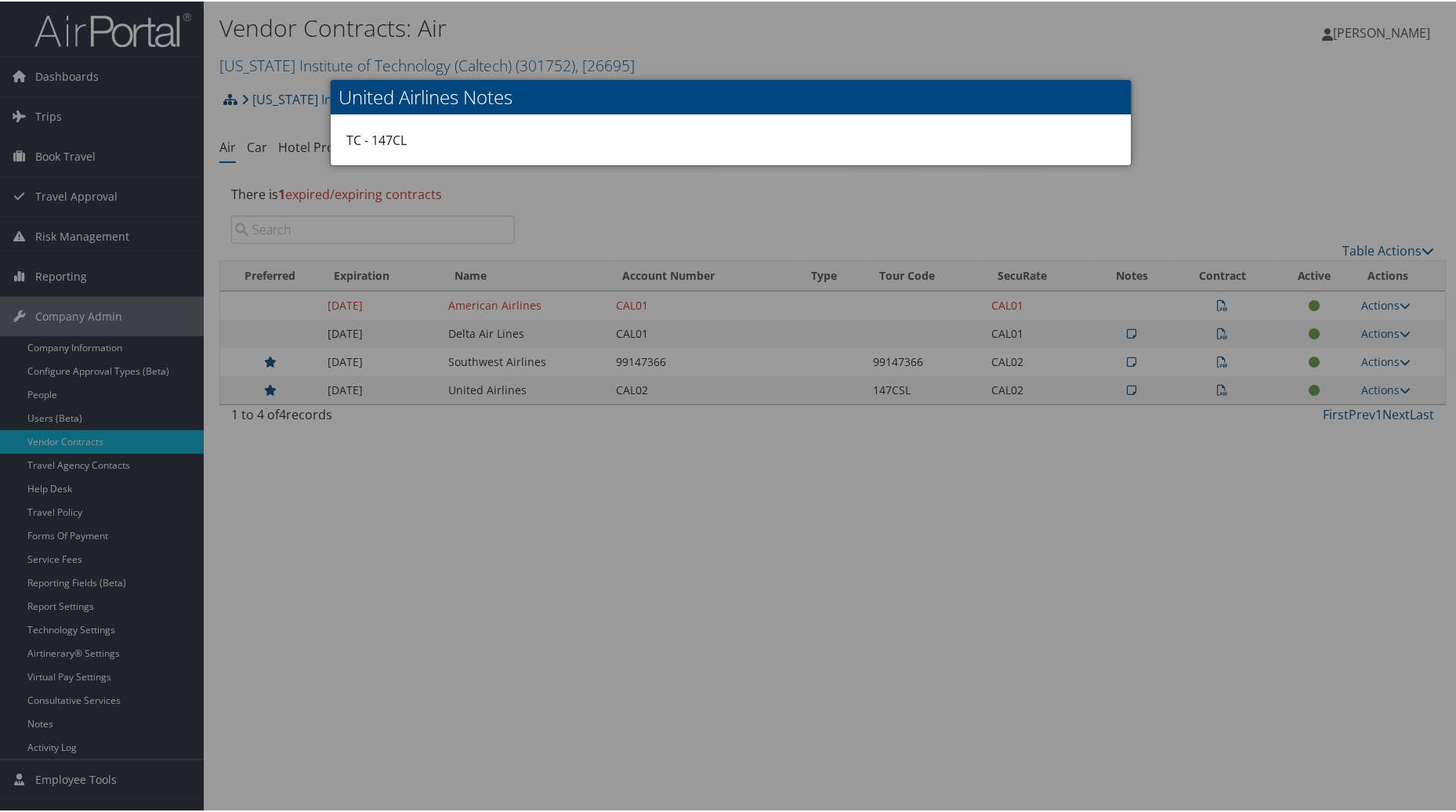
click at [1187, 131] on div at bounding box center [731, 406] width 1463 height 812
